Goal: Navigation & Orientation: Find specific page/section

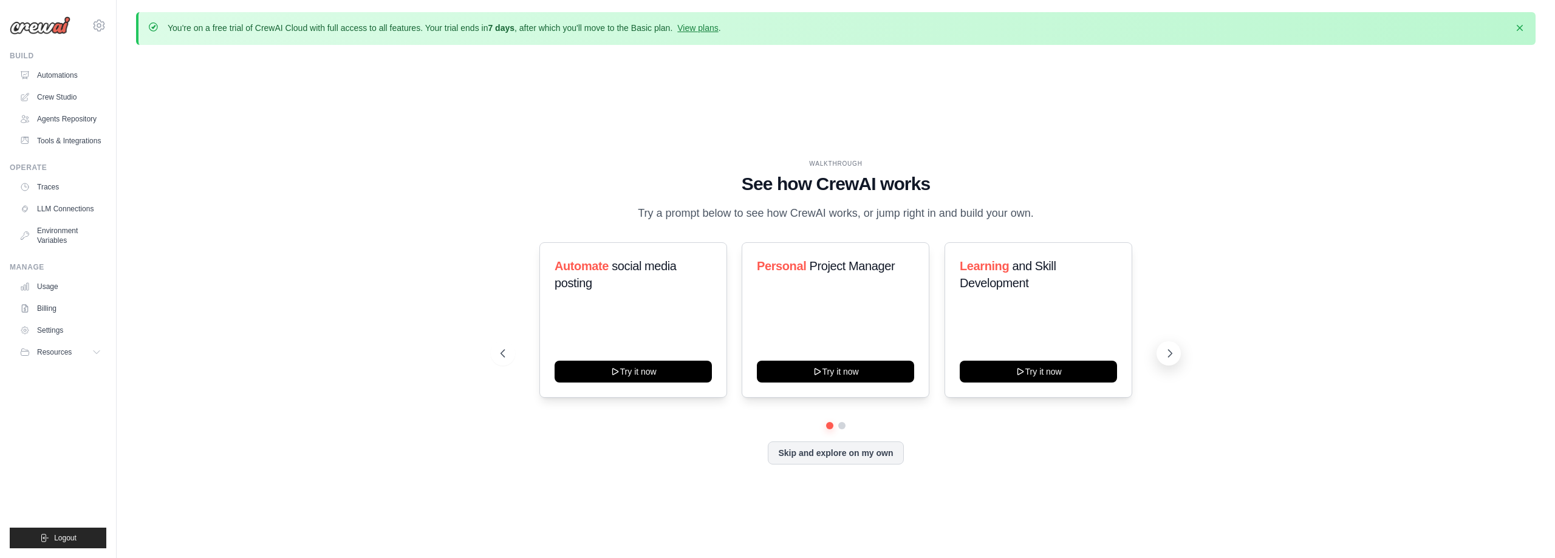
click at [1171, 349] on icon at bounding box center [1170, 353] width 12 height 12
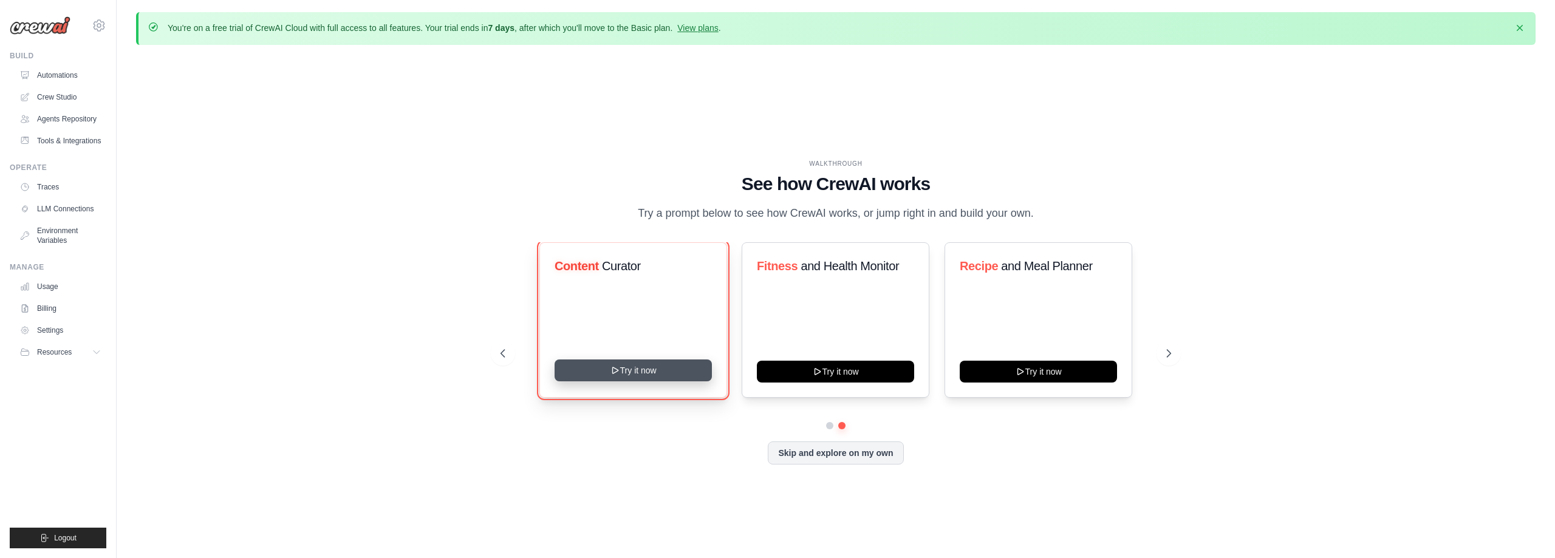
click at [632, 377] on button "Try it now" at bounding box center [632, 370] width 157 height 22
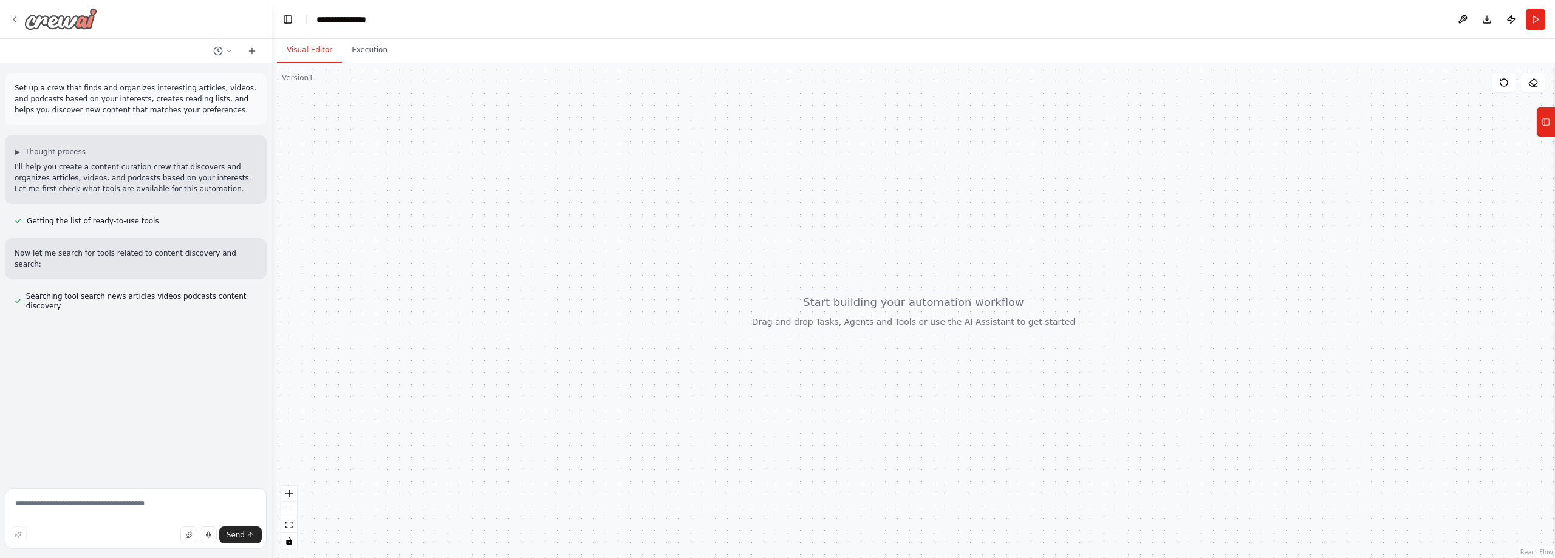
click at [10, 19] on icon at bounding box center [15, 20] width 10 height 10
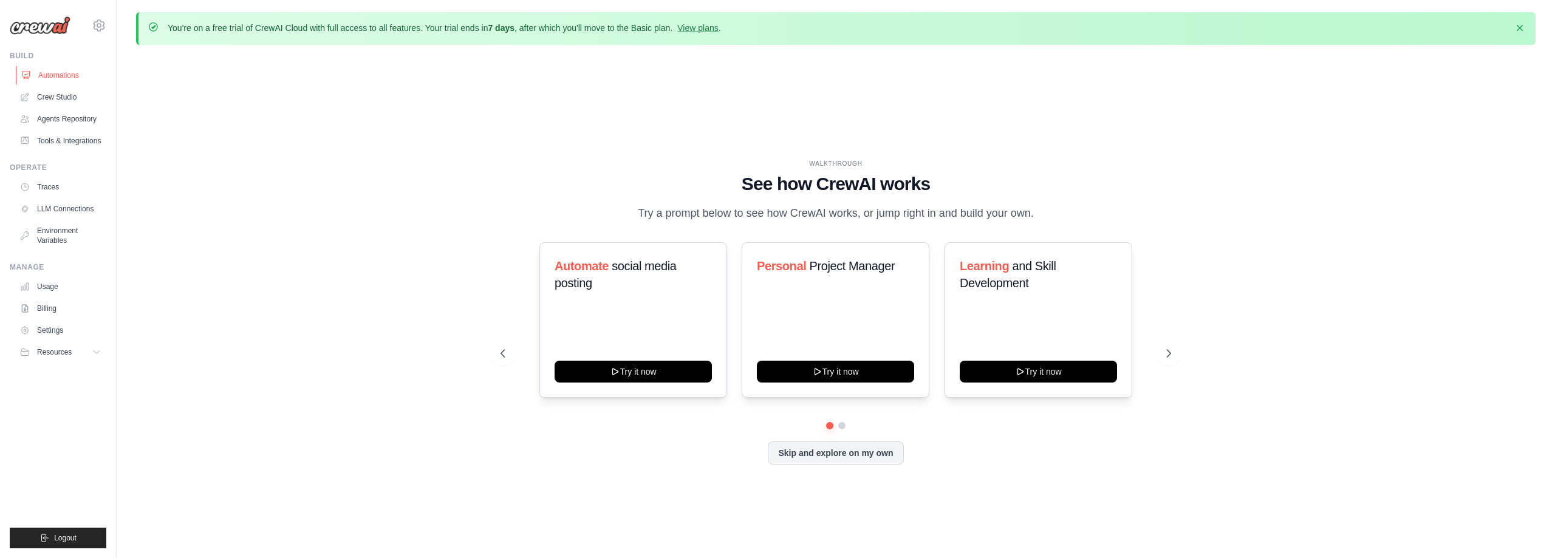
click at [56, 70] on link "Automations" at bounding box center [62, 75] width 92 height 19
